Goal: Transaction & Acquisition: Purchase product/service

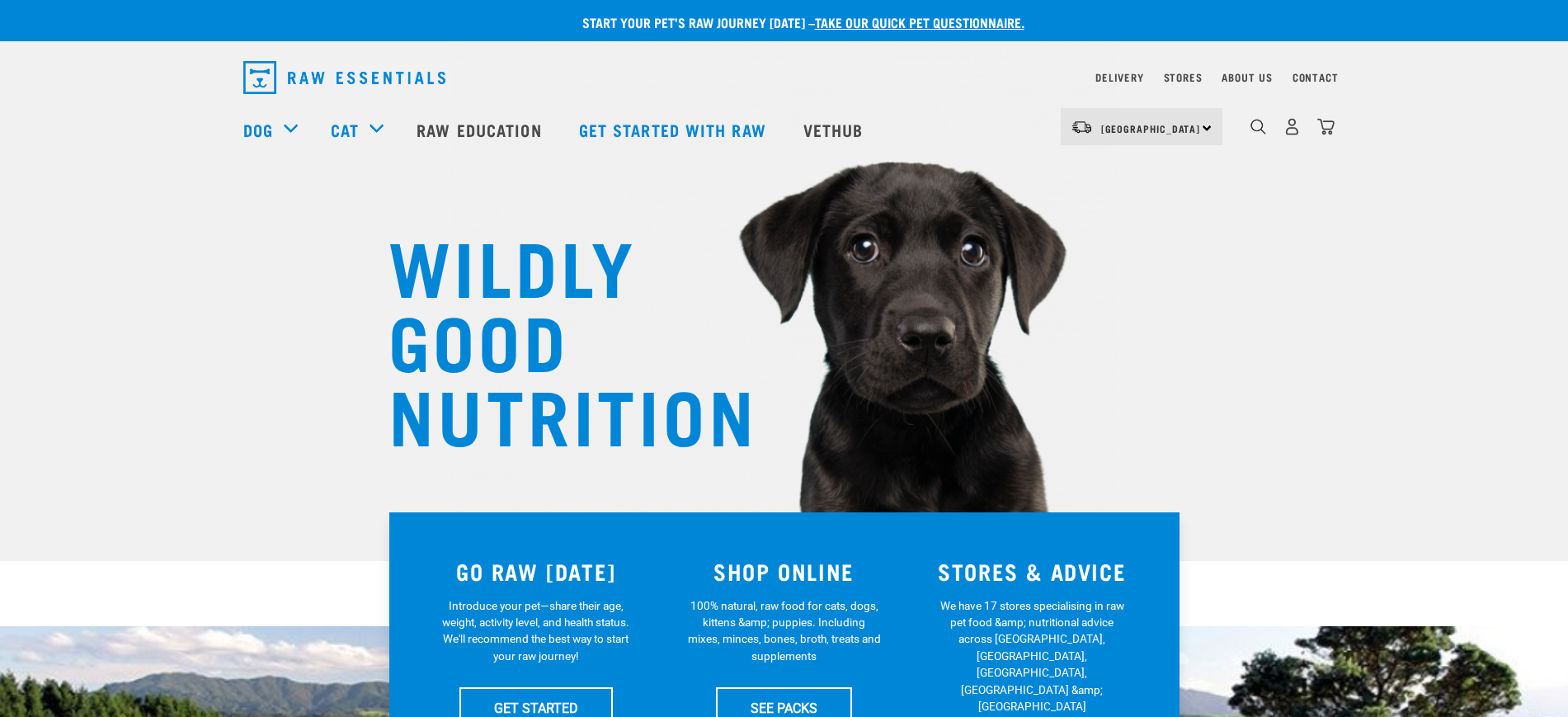
click at [1336, 122] on div "North Island North Island South Island Dog Shop All Dog Get Started Packs 7" at bounding box center [784, 129] width 1108 height 66
click at [1333, 132] on img "dropdown navigation" at bounding box center [1326, 126] width 18 height 18
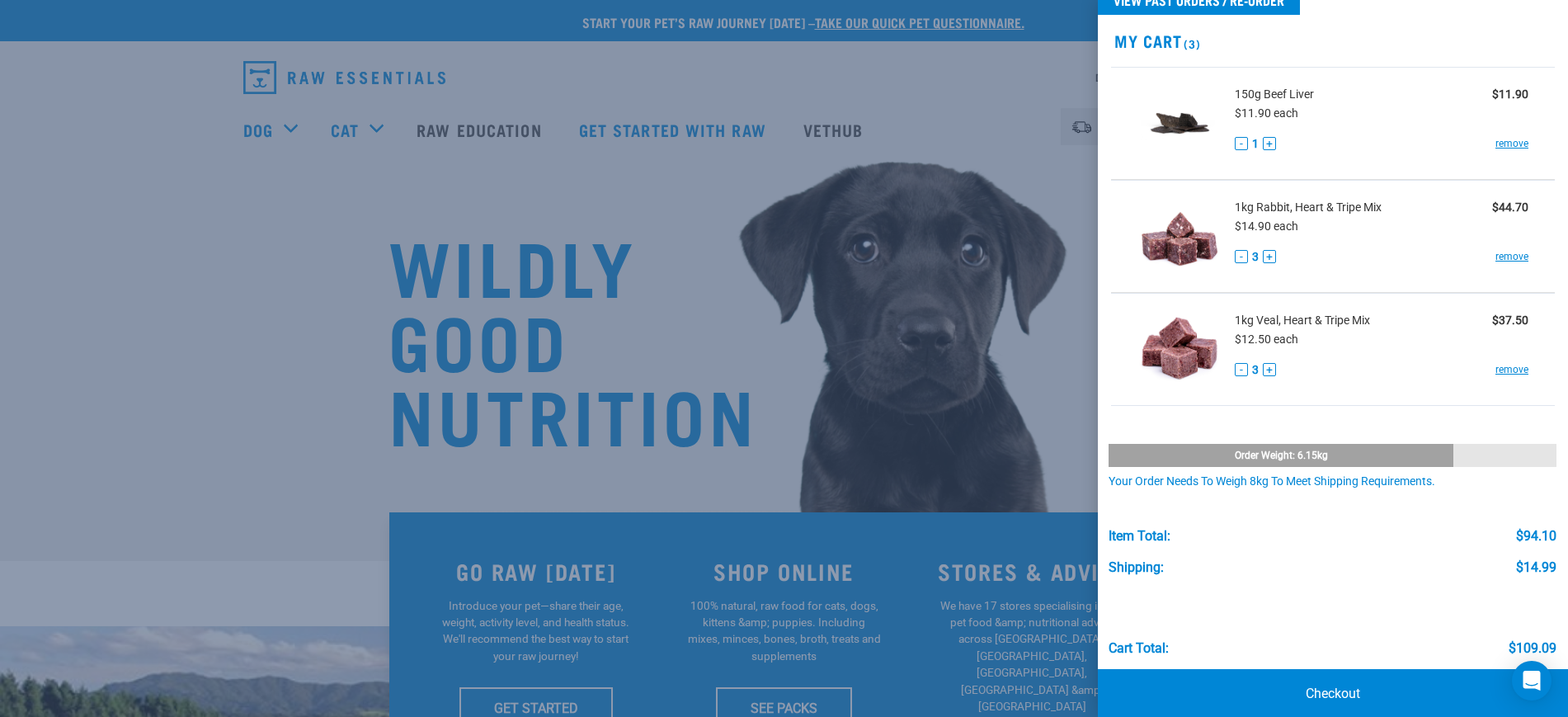
scroll to position [61, 0]
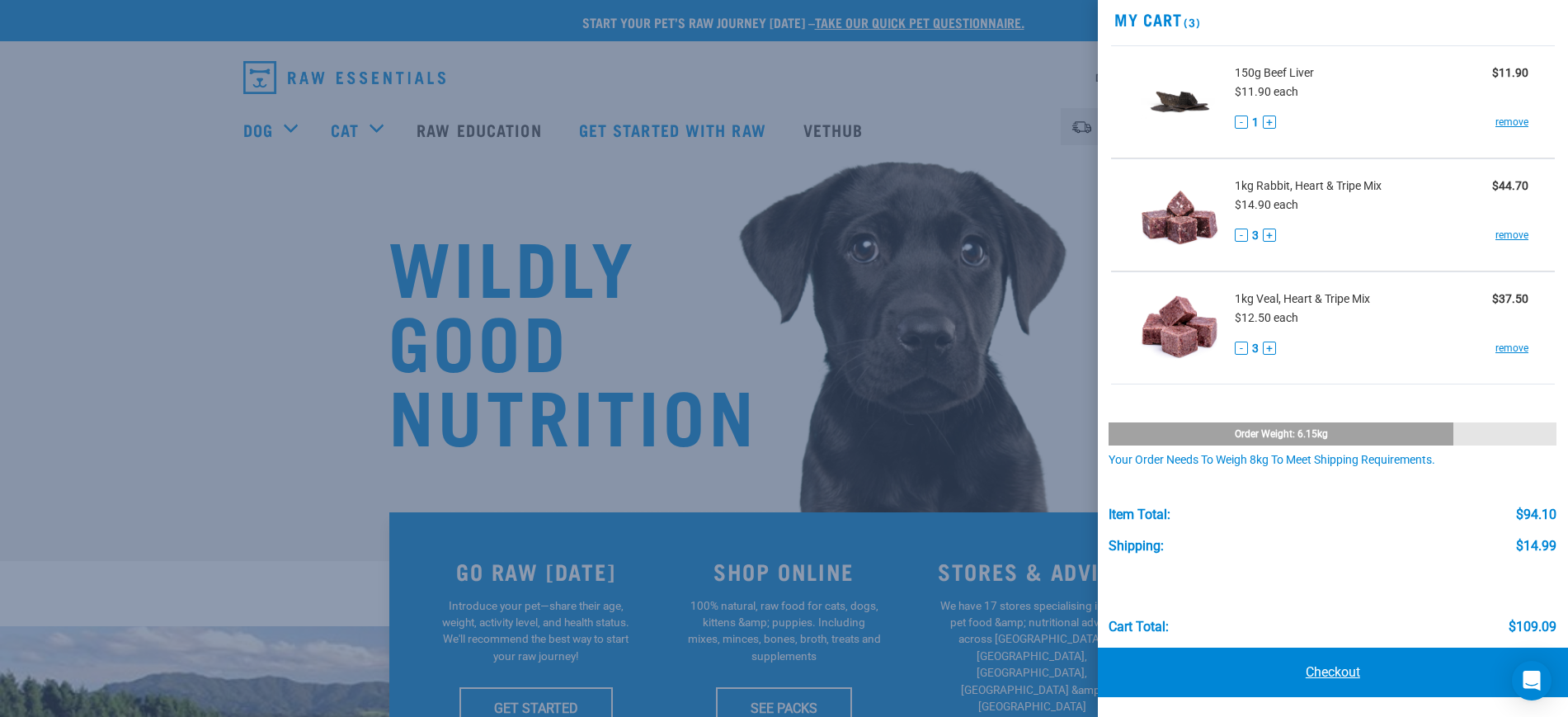
click at [1314, 653] on link "Checkout" at bounding box center [1332, 671] width 470 height 49
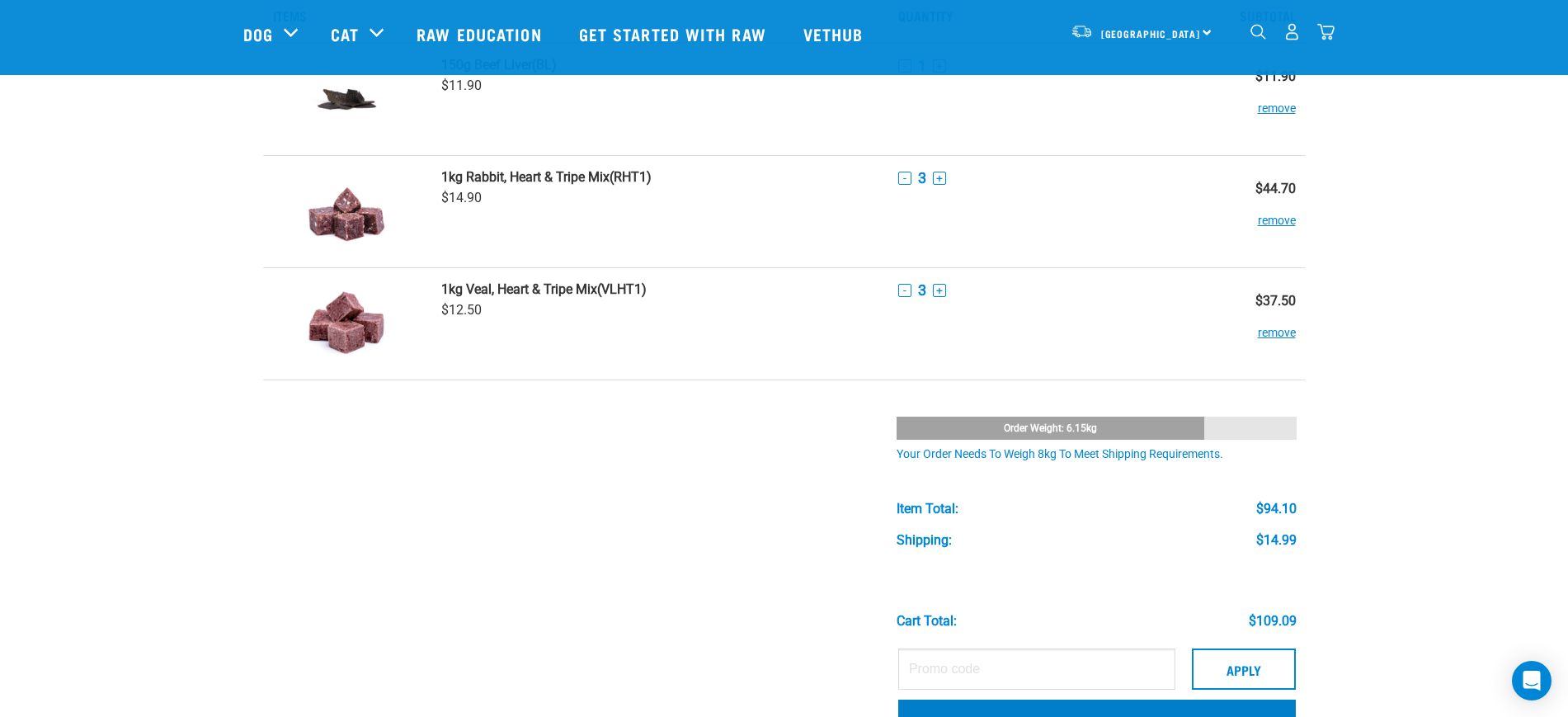
scroll to position [310, 0]
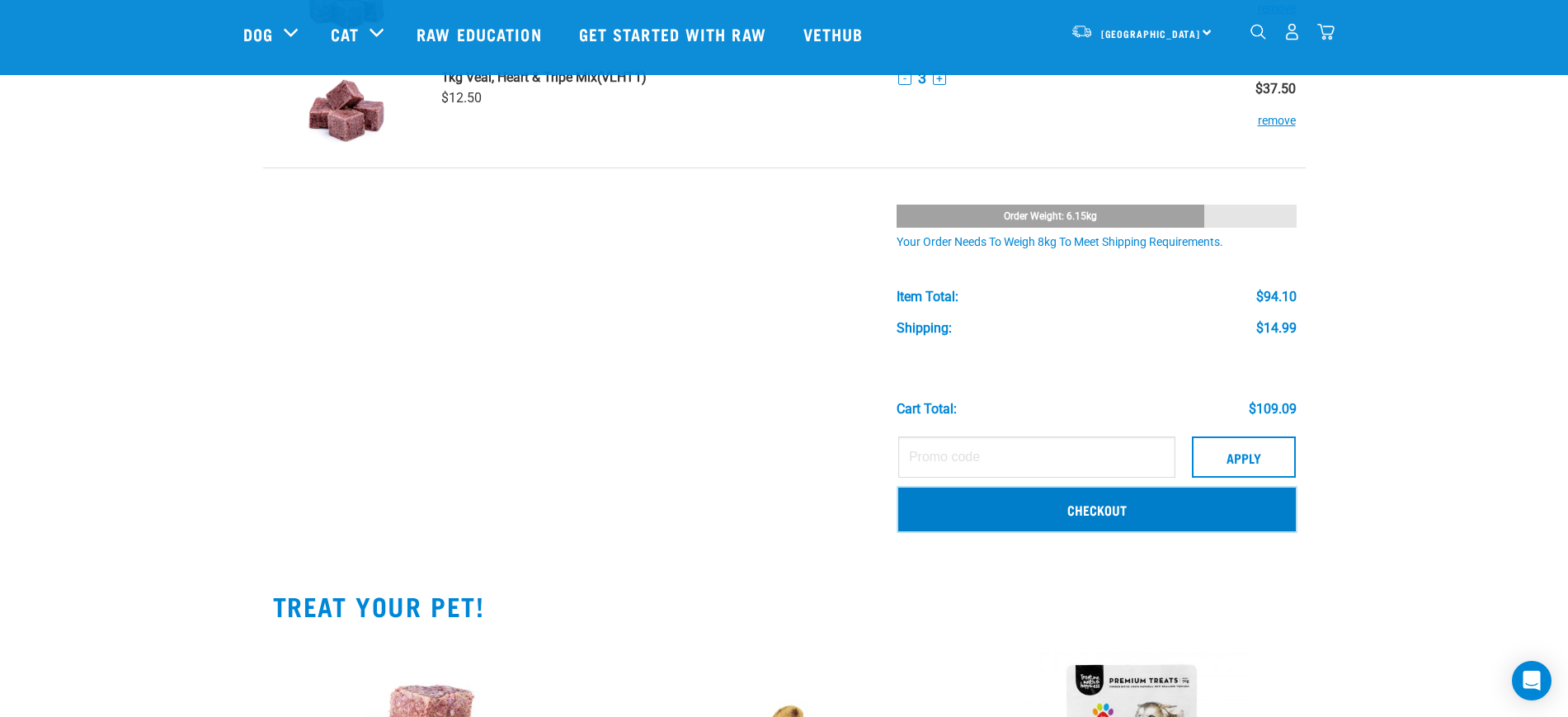
click at [992, 499] on link "Checkout" at bounding box center [1096, 509] width 397 height 43
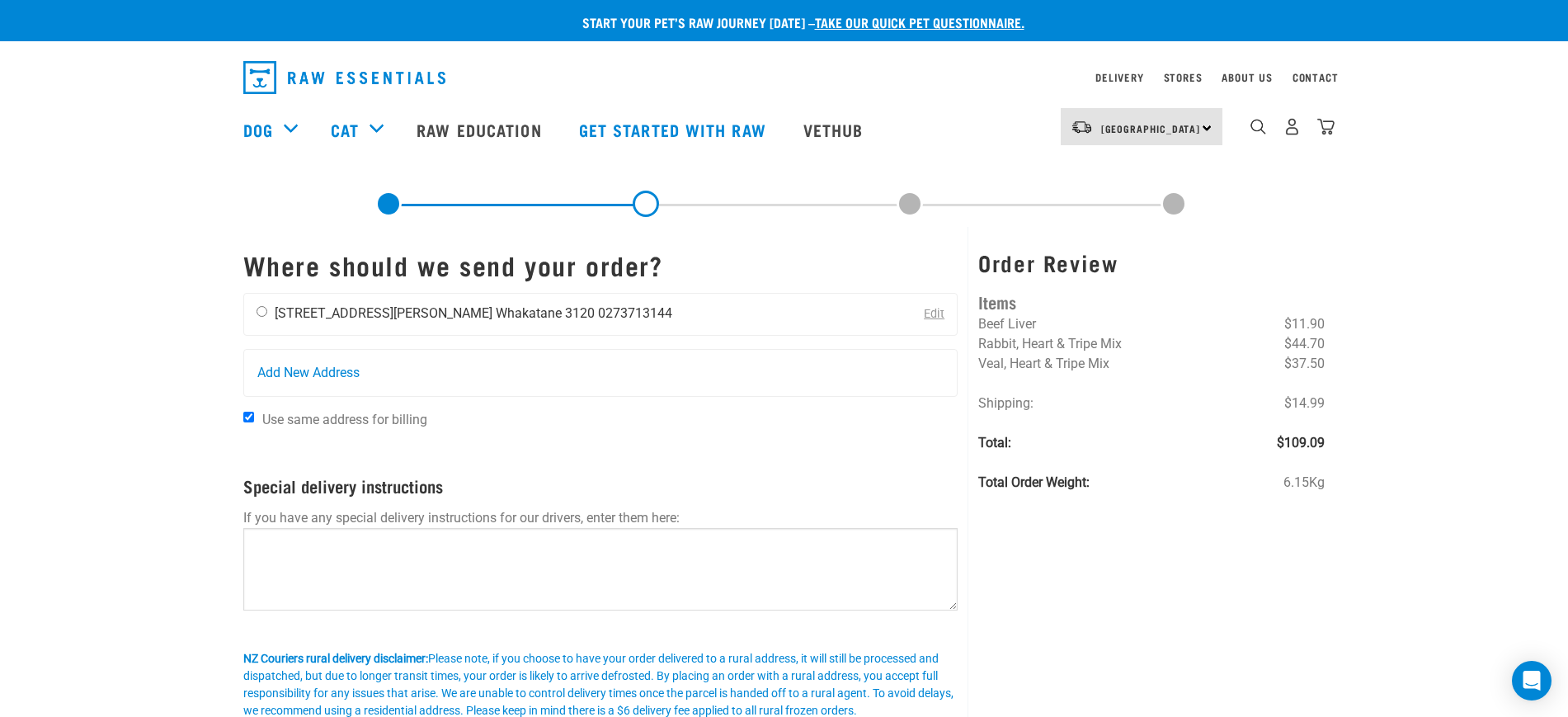
click at [266, 310] on input "radio" at bounding box center [261, 310] width 10 height 10
radio input "true"
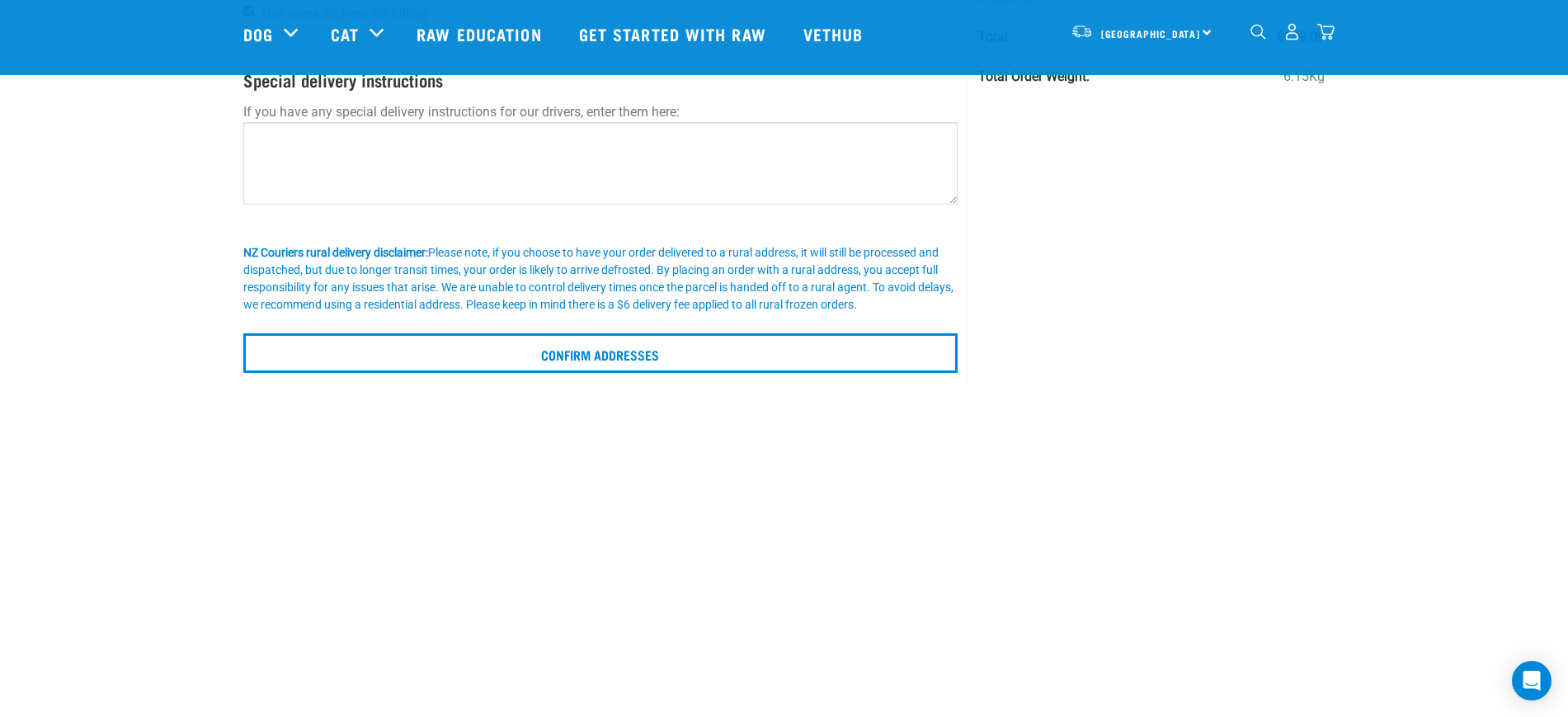
scroll to position [310, 0]
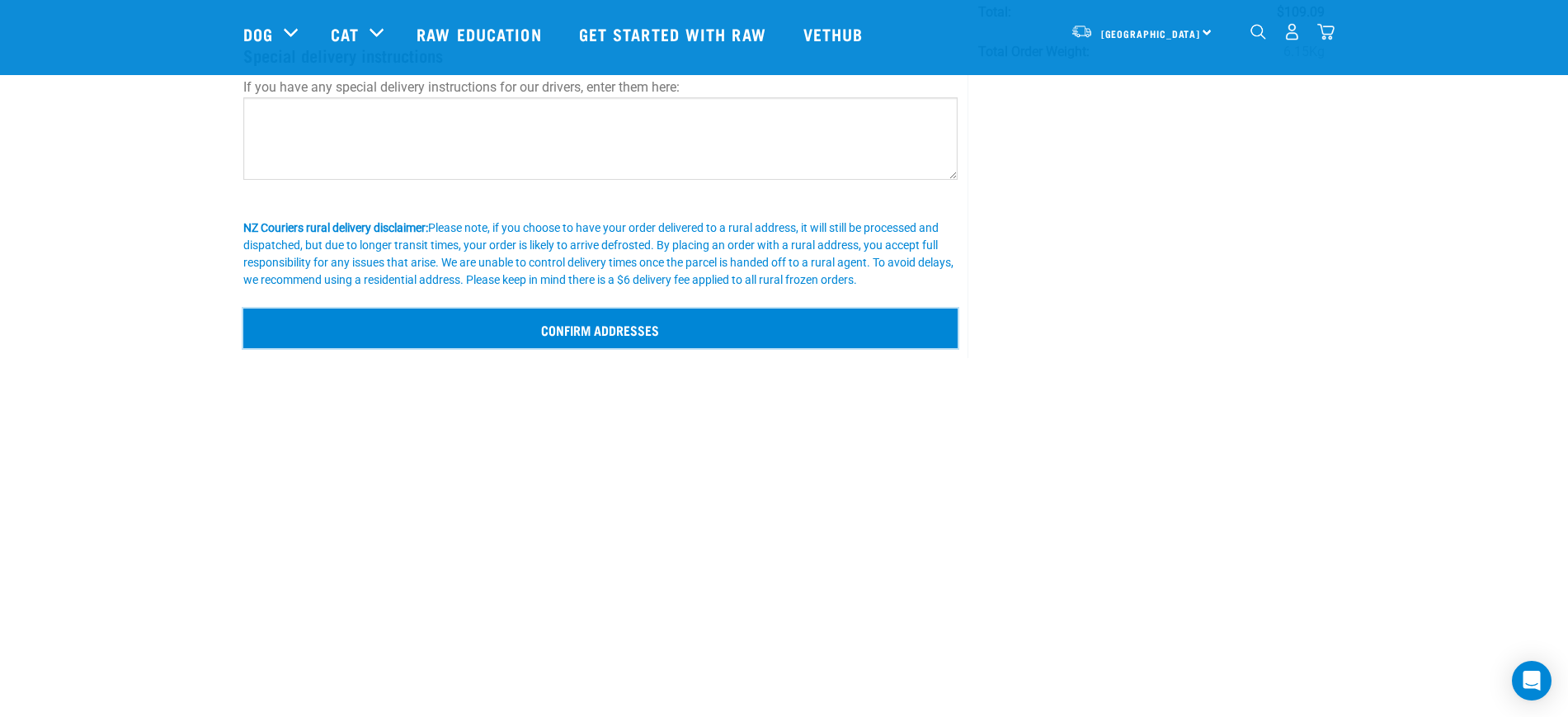
click at [546, 313] on input "Confirm addresses" at bounding box center [600, 328] width 715 height 39
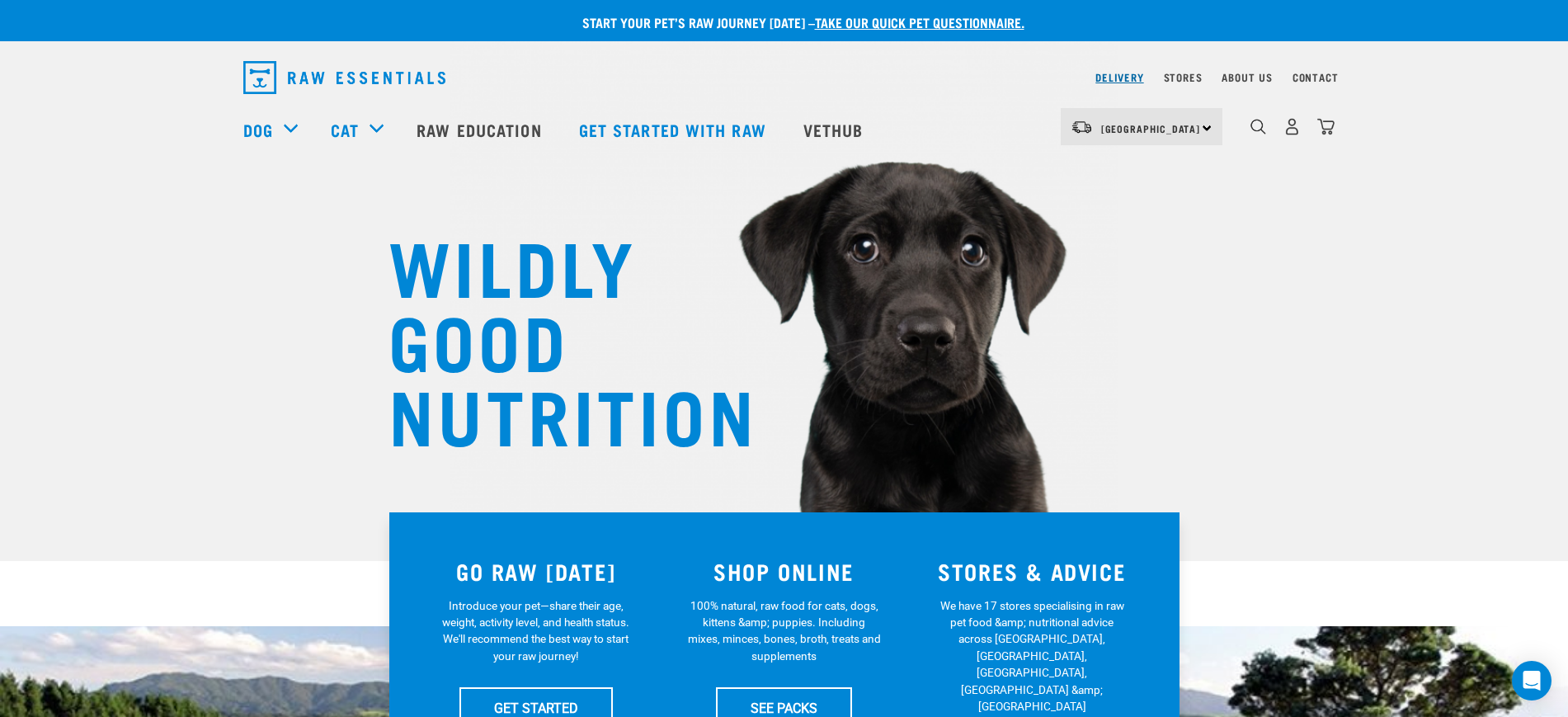
click at [1107, 79] on link "Delivery" at bounding box center [1119, 77] width 48 height 6
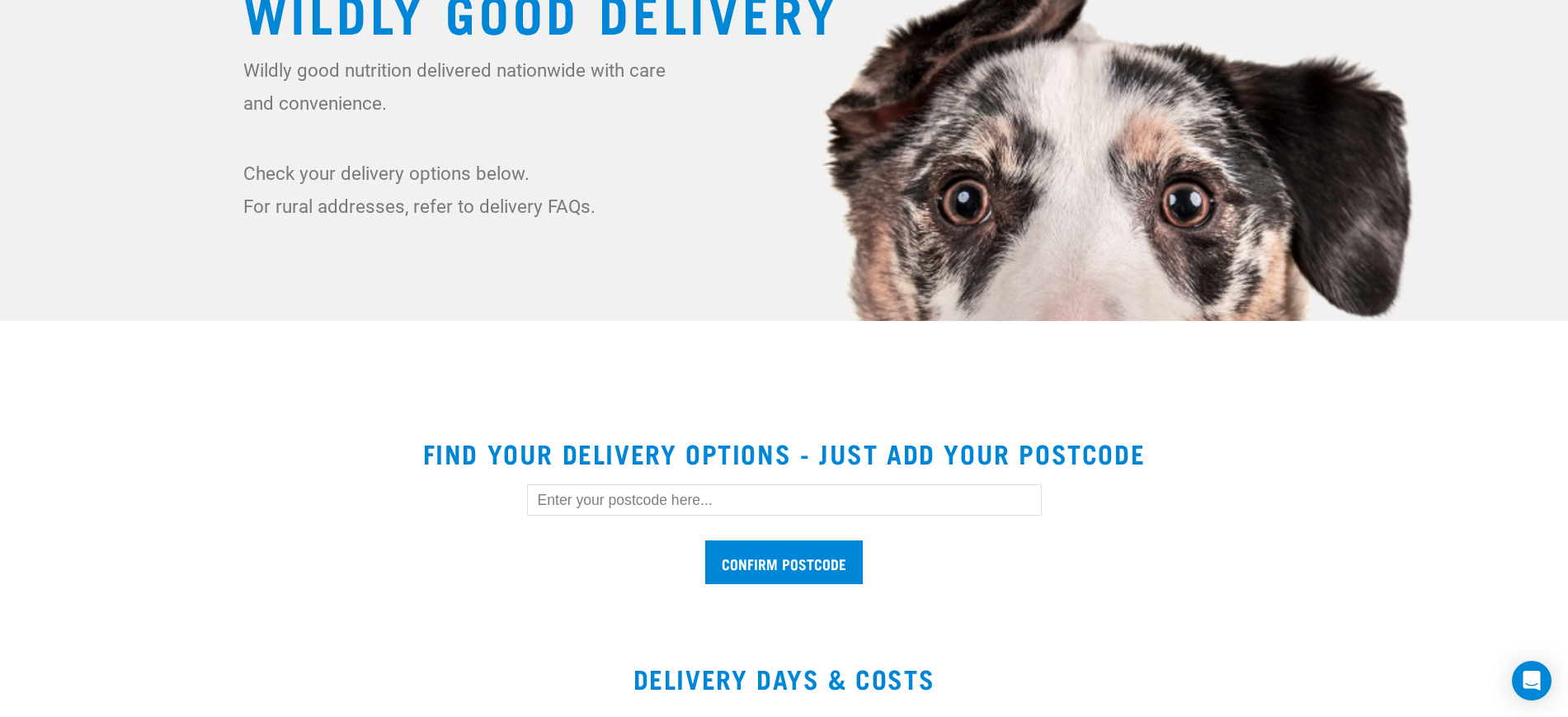
scroll to position [412, 0]
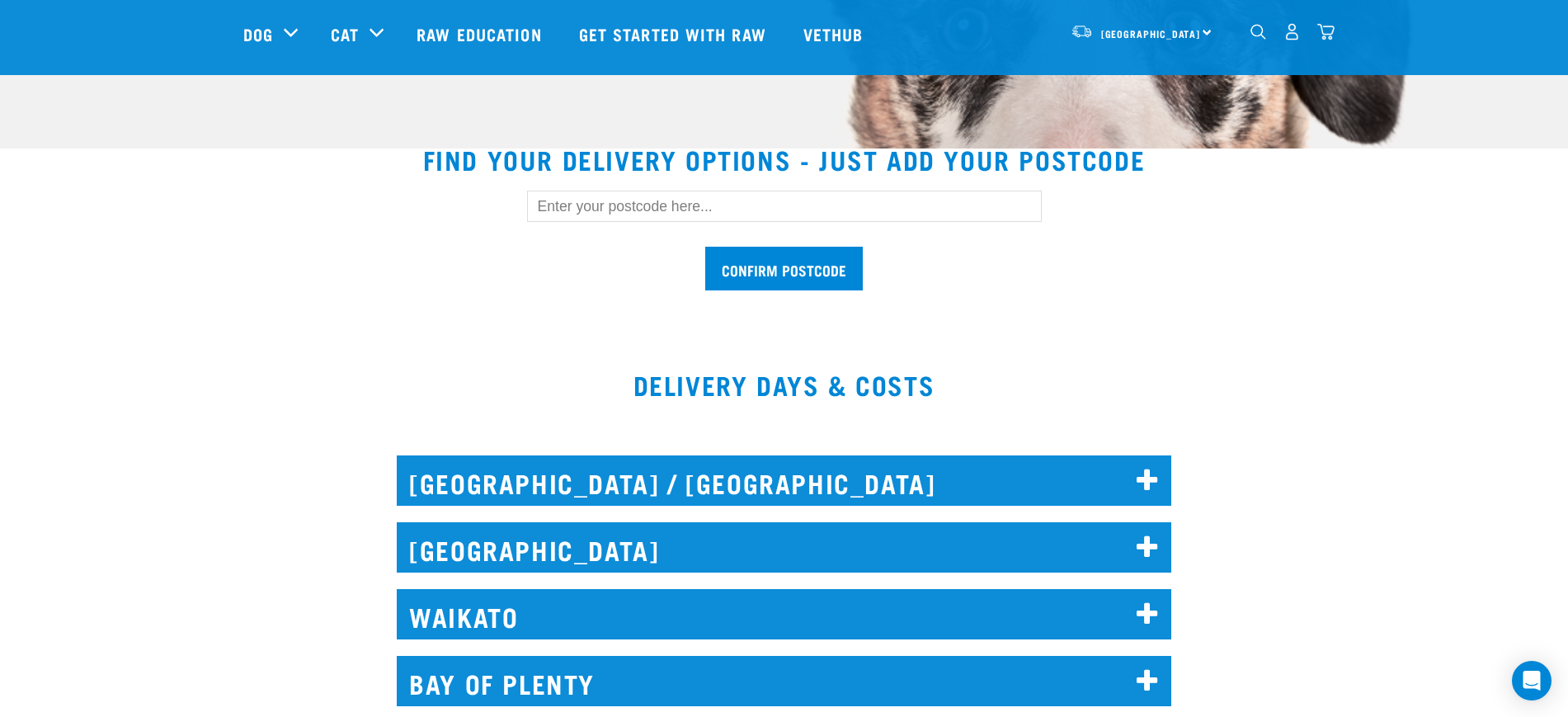
click at [604, 195] on input "text" at bounding box center [784, 206] width 515 height 32
type input "3120"
click at [705, 246] on input "Confirm postcode" at bounding box center [783, 268] width 158 height 44
